Goal: Task Accomplishment & Management: Manage account settings

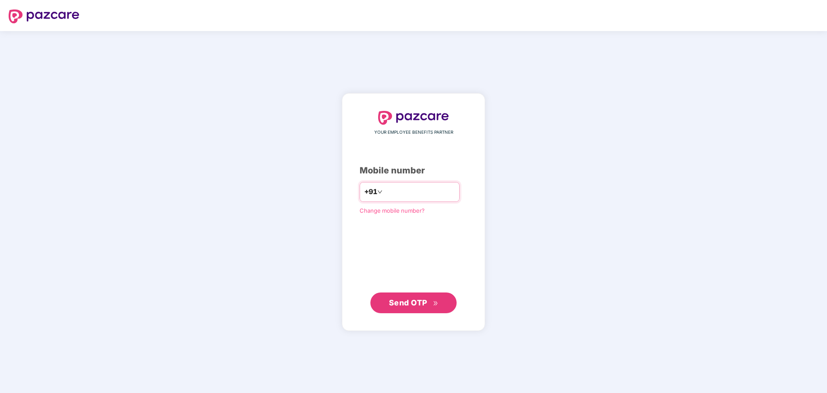
click at [412, 194] on input "number" at bounding box center [419, 192] width 71 height 14
type input "**********"
click at [425, 308] on span "Send OTP" at bounding box center [414, 302] width 50 height 12
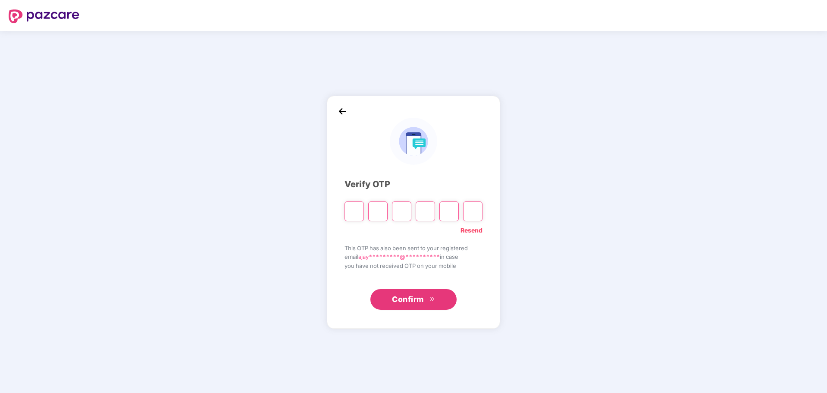
paste input "*"
type input "*"
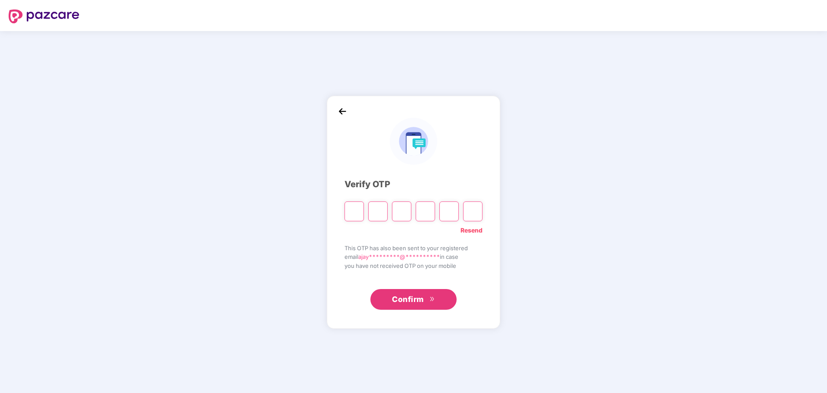
type input "*"
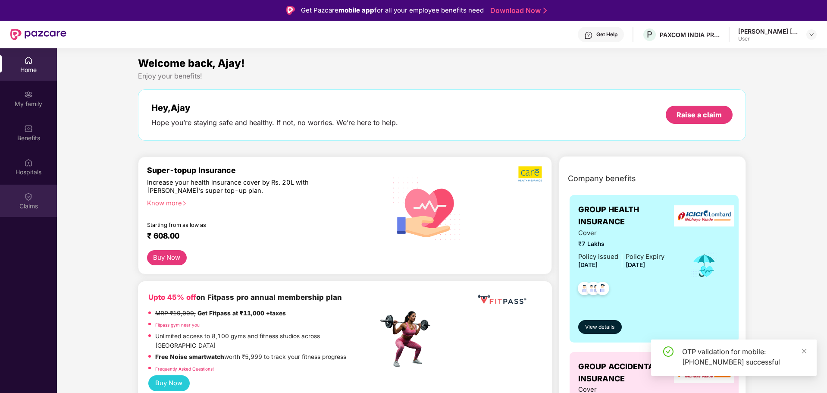
click at [28, 207] on div "Claims" at bounding box center [28, 206] width 57 height 9
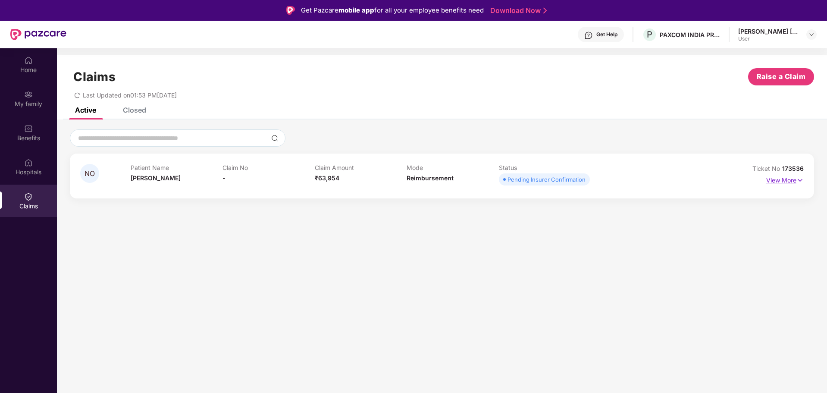
click at [796, 175] on img at bounding box center [799, 179] width 7 height 9
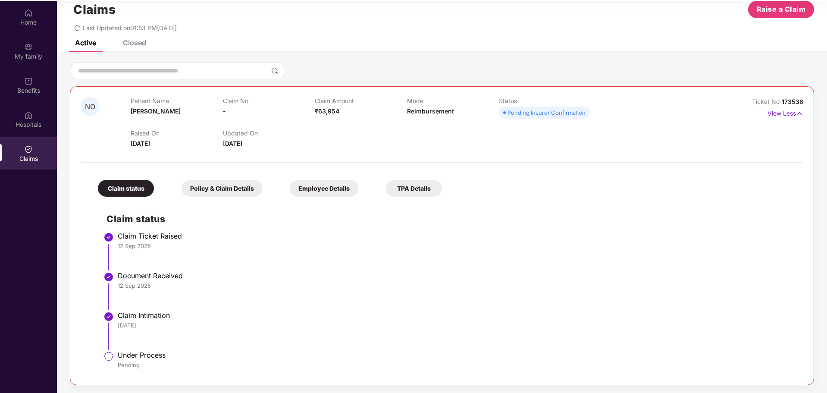
scroll to position [48, 0]
click at [787, 113] on p "View Less" at bounding box center [785, 112] width 36 height 12
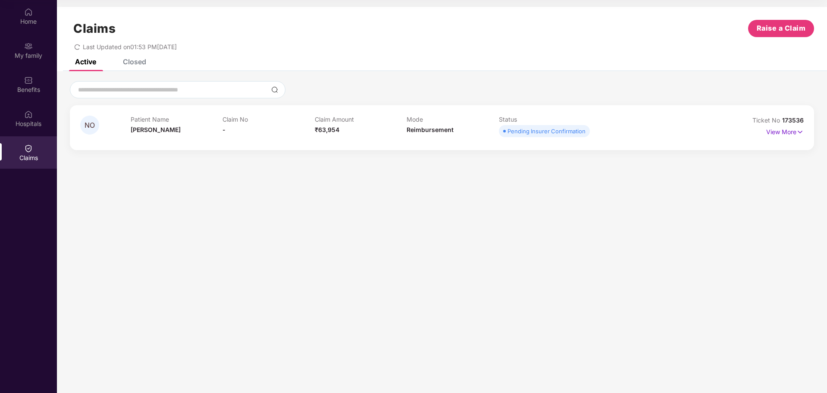
click at [540, 134] on div "Pending Insurer Confirmation" at bounding box center [546, 131] width 78 height 9
